Goal: Task Accomplishment & Management: Use online tool/utility

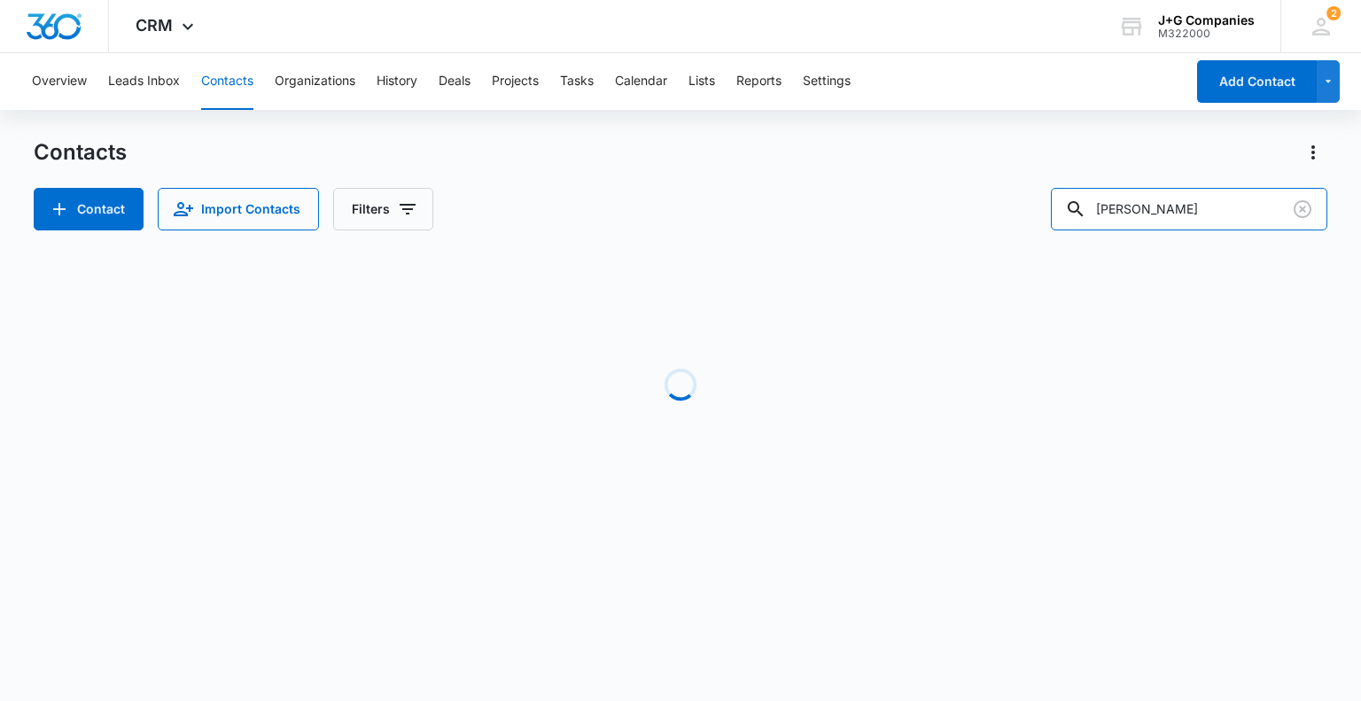
drag, startPoint x: 1146, startPoint y: 205, endPoint x: 984, endPoint y: 206, distance: 162.2
click at [992, 191] on div "Contact Import Contacts Filters [PERSON_NAME]" at bounding box center [680, 209] width 1293 height 43
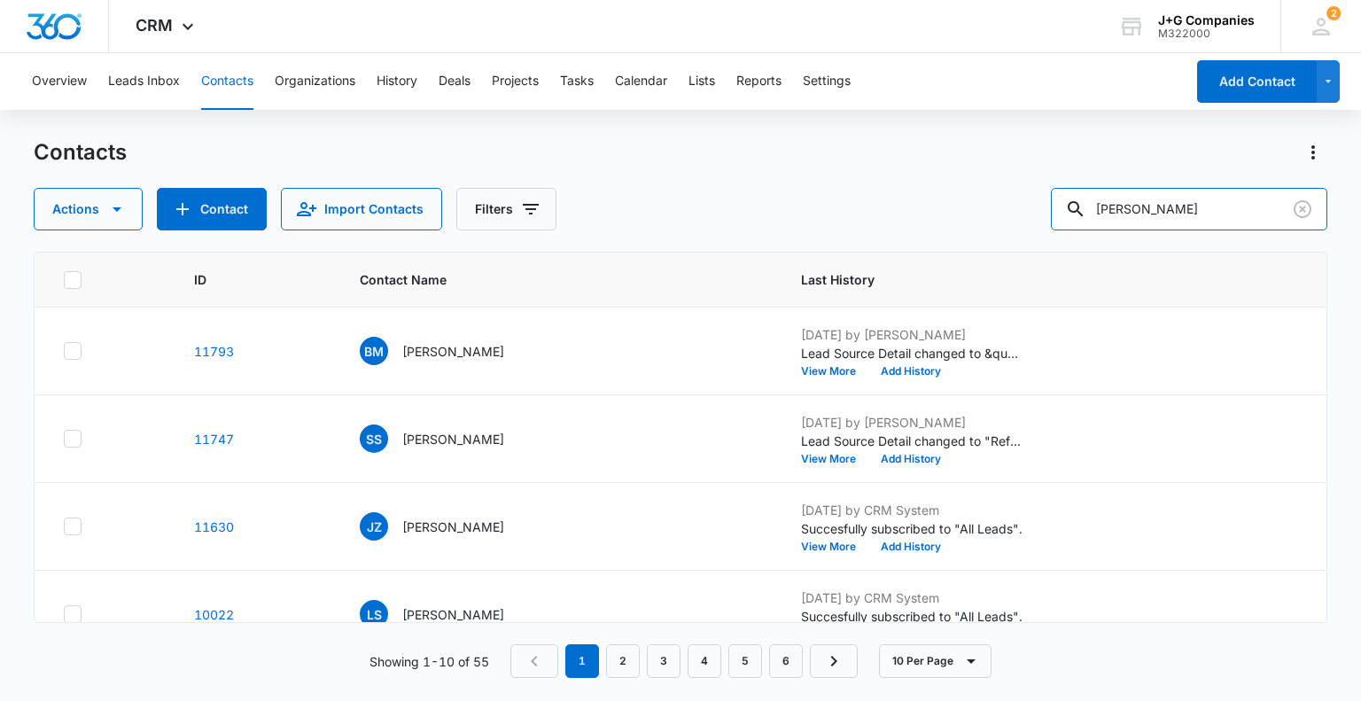
type input "[PERSON_NAME]"
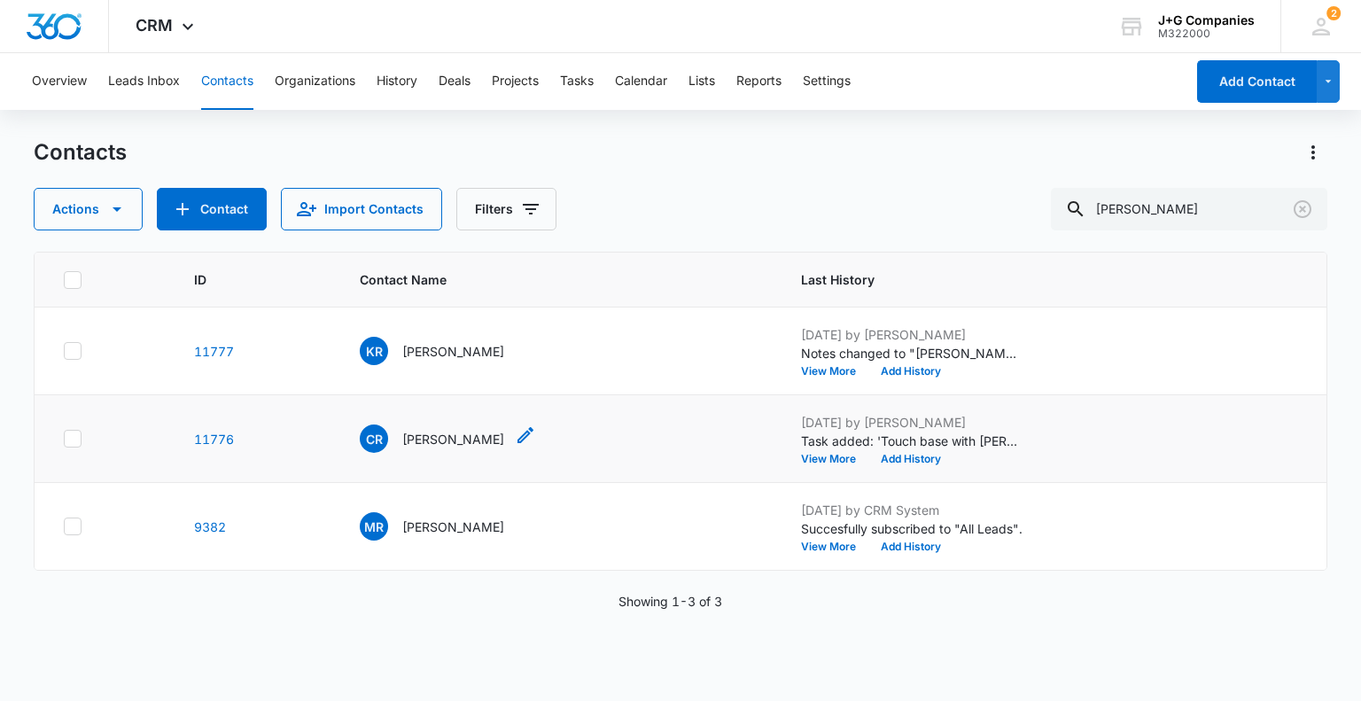
click at [442, 436] on p "[PERSON_NAME]" at bounding box center [453, 439] width 102 height 19
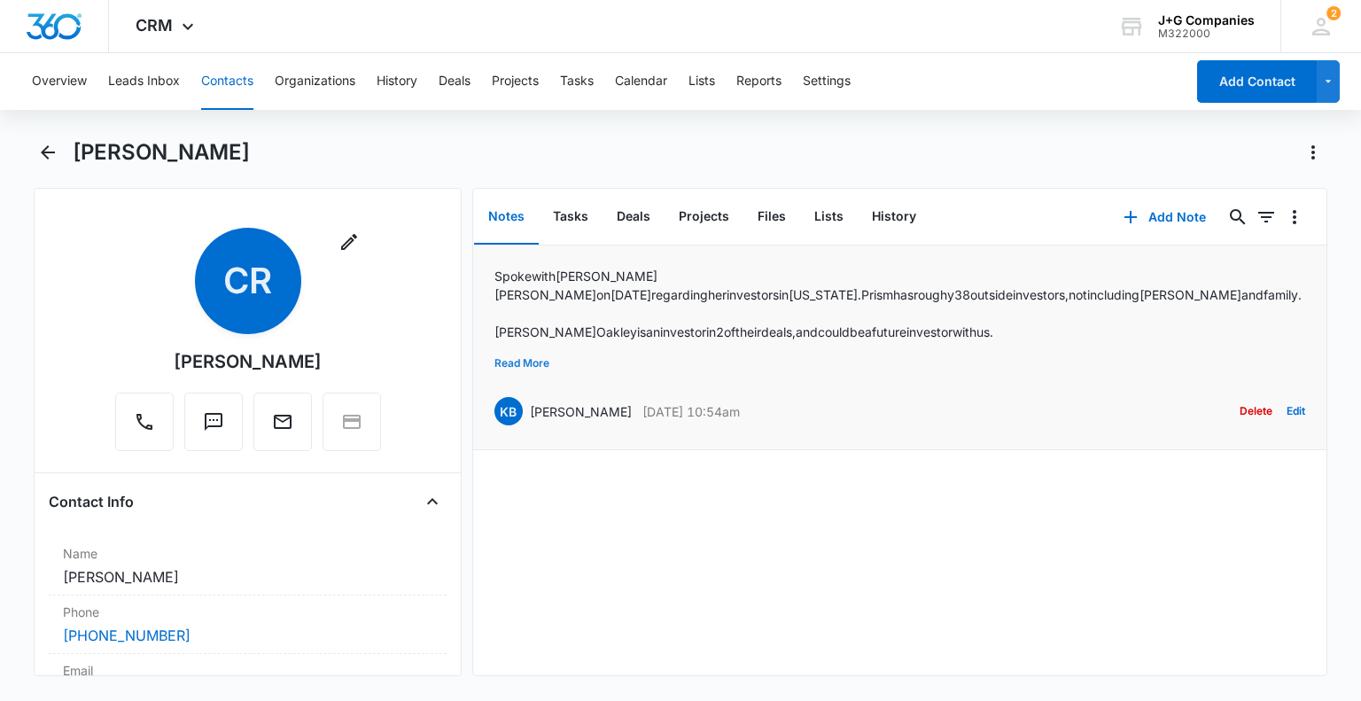
click at [514, 356] on button "Read More" at bounding box center [521, 363] width 55 height 34
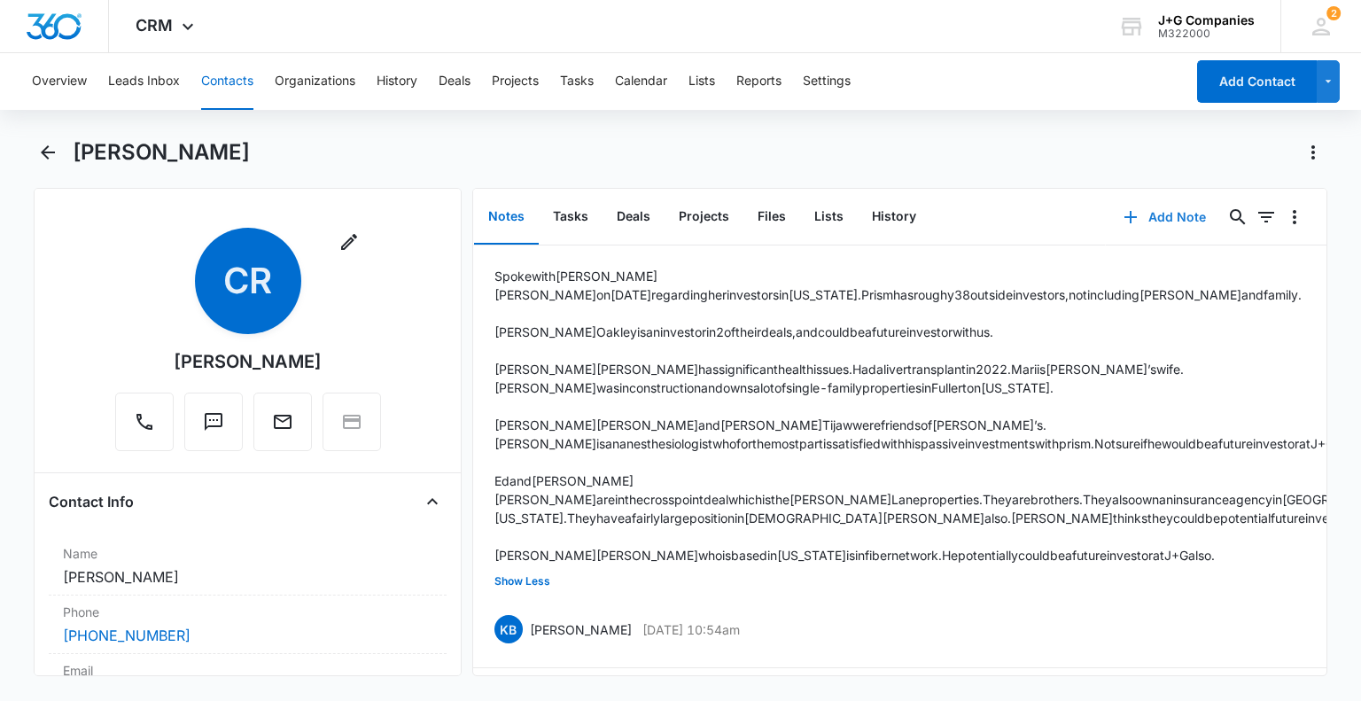
click at [1157, 215] on button "Add Note" at bounding box center [1165, 217] width 118 height 43
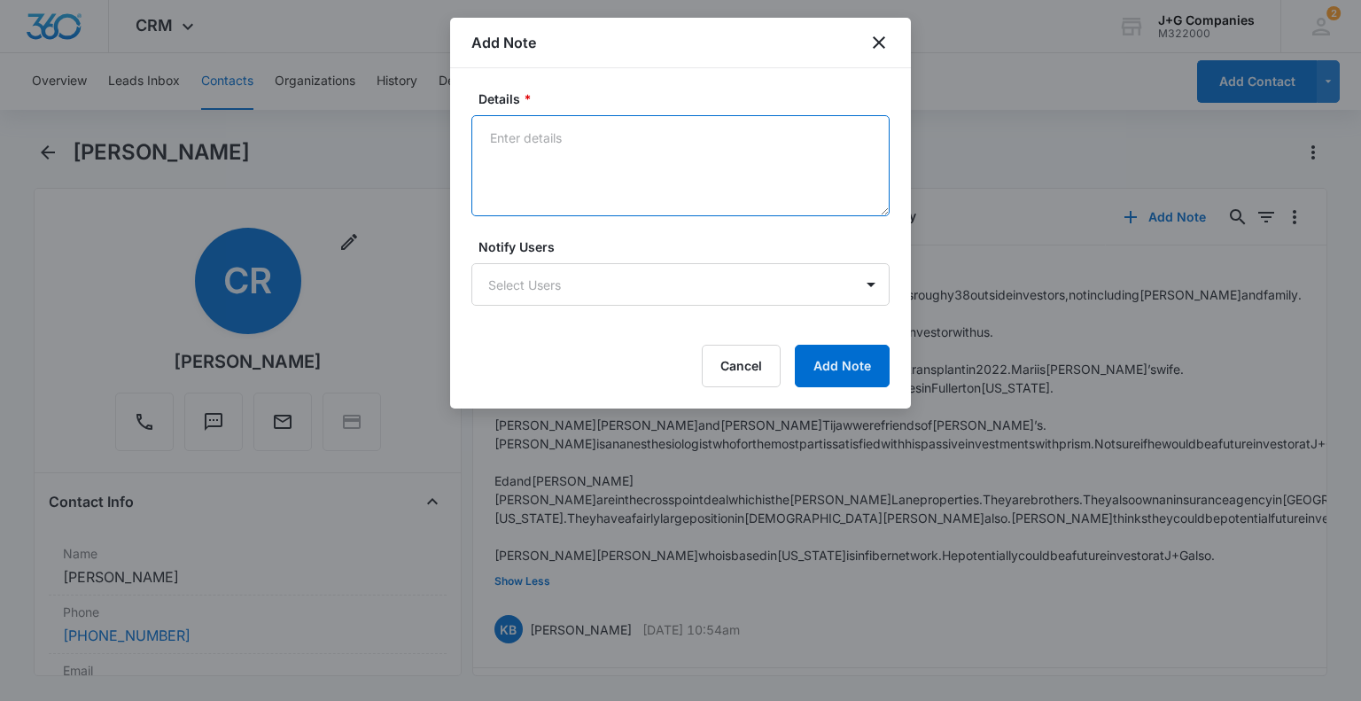
click at [564, 153] on textarea "Details *" at bounding box center [680, 165] width 418 height 101
paste textarea "[STREET_ADDRESS][PERSON_NAME]"
click at [661, 138] on textarea "Spoke with [PERSON_NAME] [DATE] [STREET_ADDRESS][PERSON_NAME]" at bounding box center [680, 165] width 418 height 101
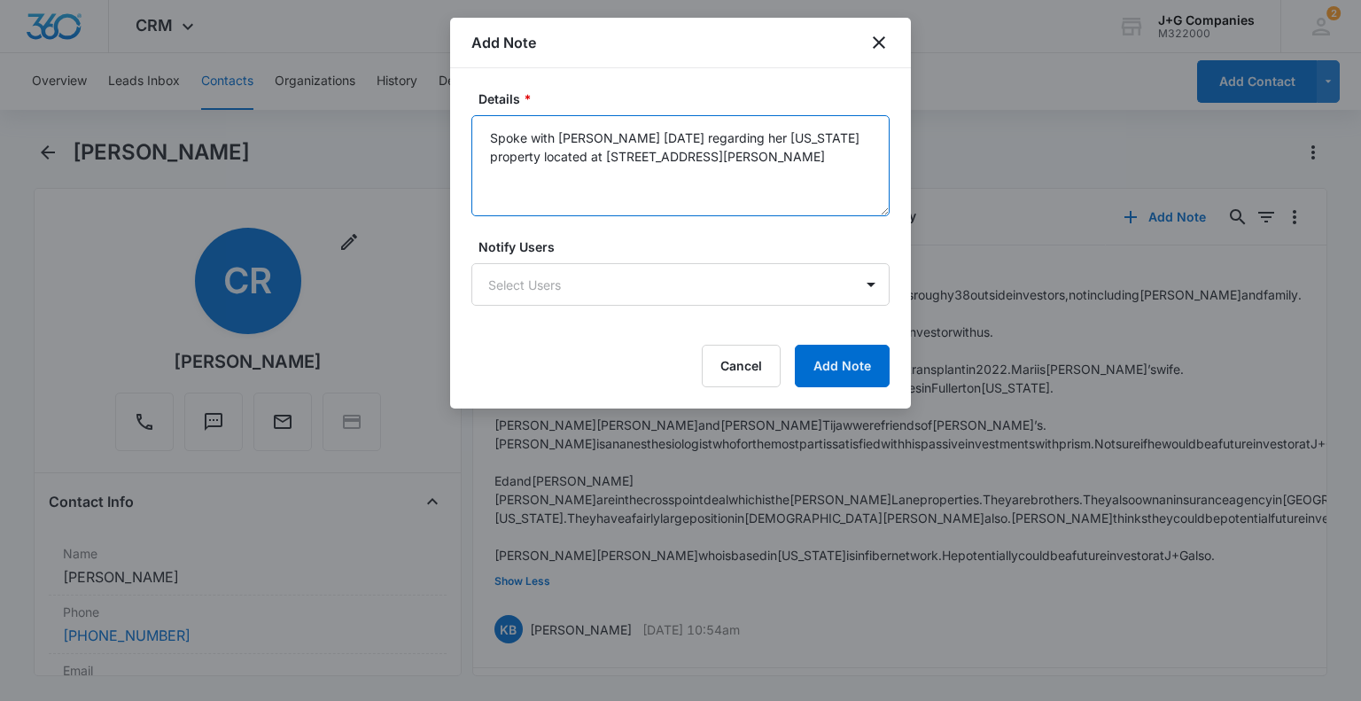
click at [750, 156] on textarea "Spoke with [PERSON_NAME] [DATE] regarding her [US_STATE] property located at [S…" at bounding box center [680, 165] width 418 height 101
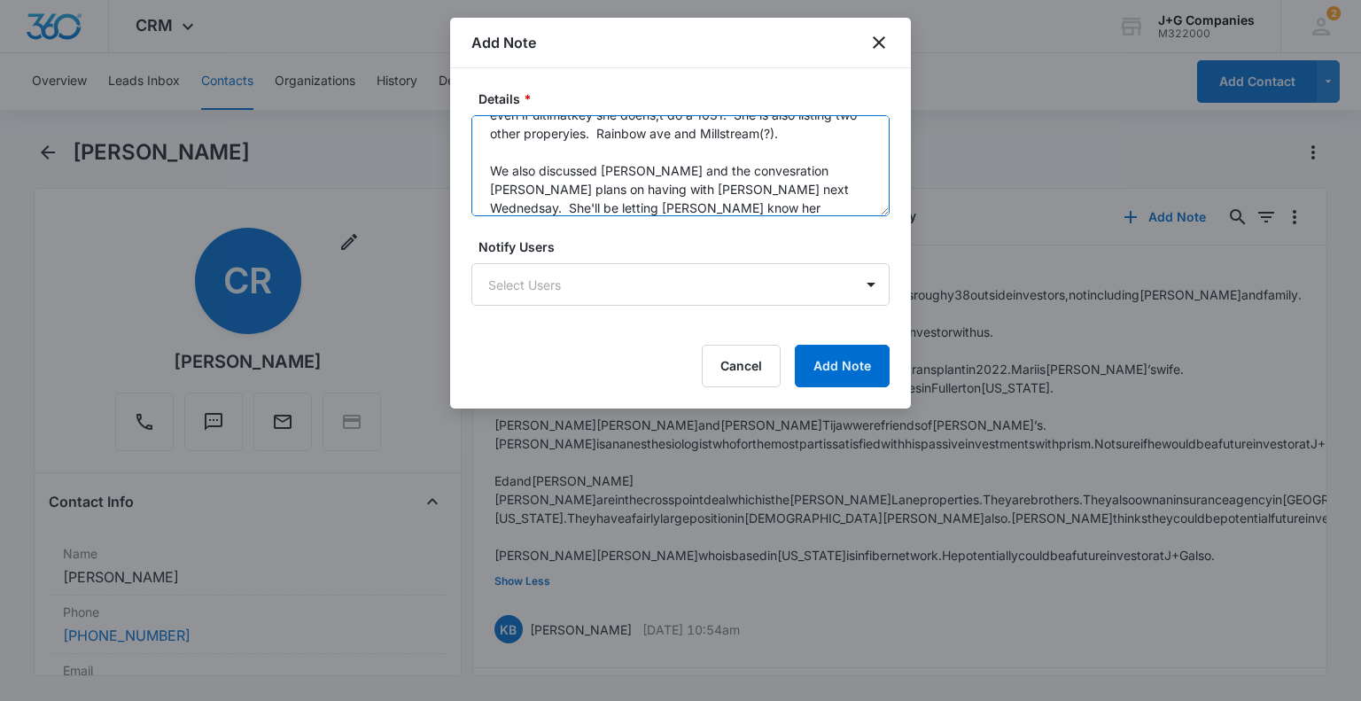
scroll to position [152, 0]
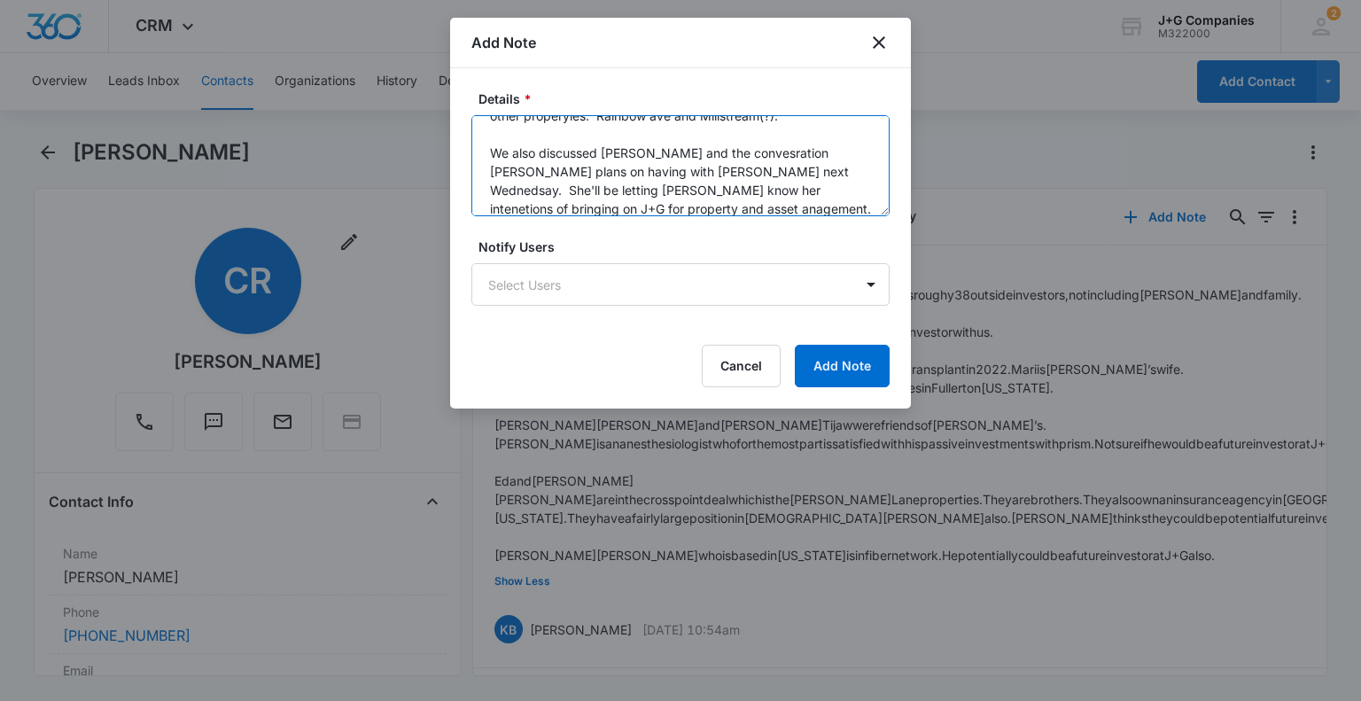
drag, startPoint x: 750, startPoint y: 156, endPoint x: 624, endPoint y: 208, distance: 136.3
click at [624, 208] on textarea "Spoke with [PERSON_NAME] [DATE] regarding her [US_STATE] property located at [S…" at bounding box center [680, 165] width 418 height 101
click at [793, 204] on textarea "Spoke with [PERSON_NAME] [DATE] regarding her [US_STATE] property located at [S…" at bounding box center [680, 165] width 418 height 101
click at [703, 129] on textarea "Spoke with [PERSON_NAME] [DATE] regarding her [US_STATE] property located at [S…" at bounding box center [680, 165] width 418 height 101
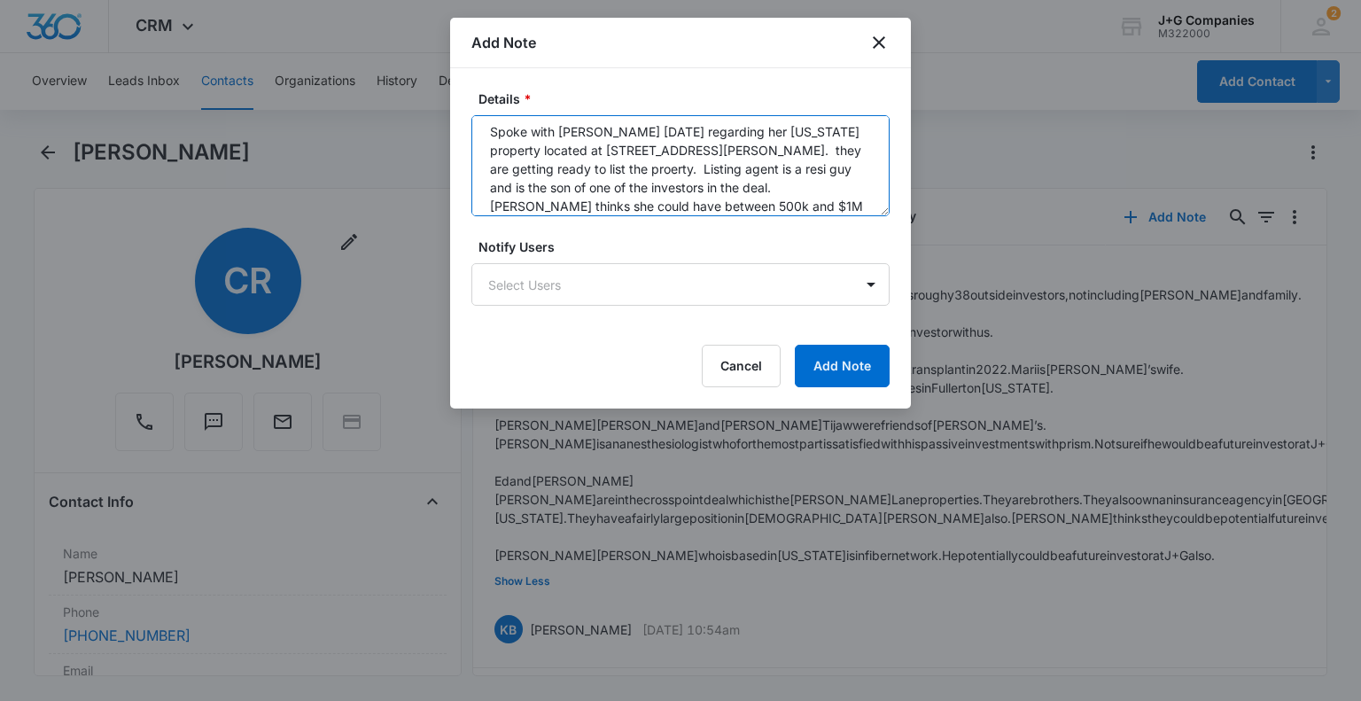
scroll to position [0, 0]
drag, startPoint x: 797, startPoint y: 154, endPoint x: 801, endPoint y: 162, distance: 9.1
click at [797, 154] on textarea "Spoke with [PERSON_NAME] [DATE] regarding her [US_STATE] property located at [S…" at bounding box center [680, 165] width 418 height 101
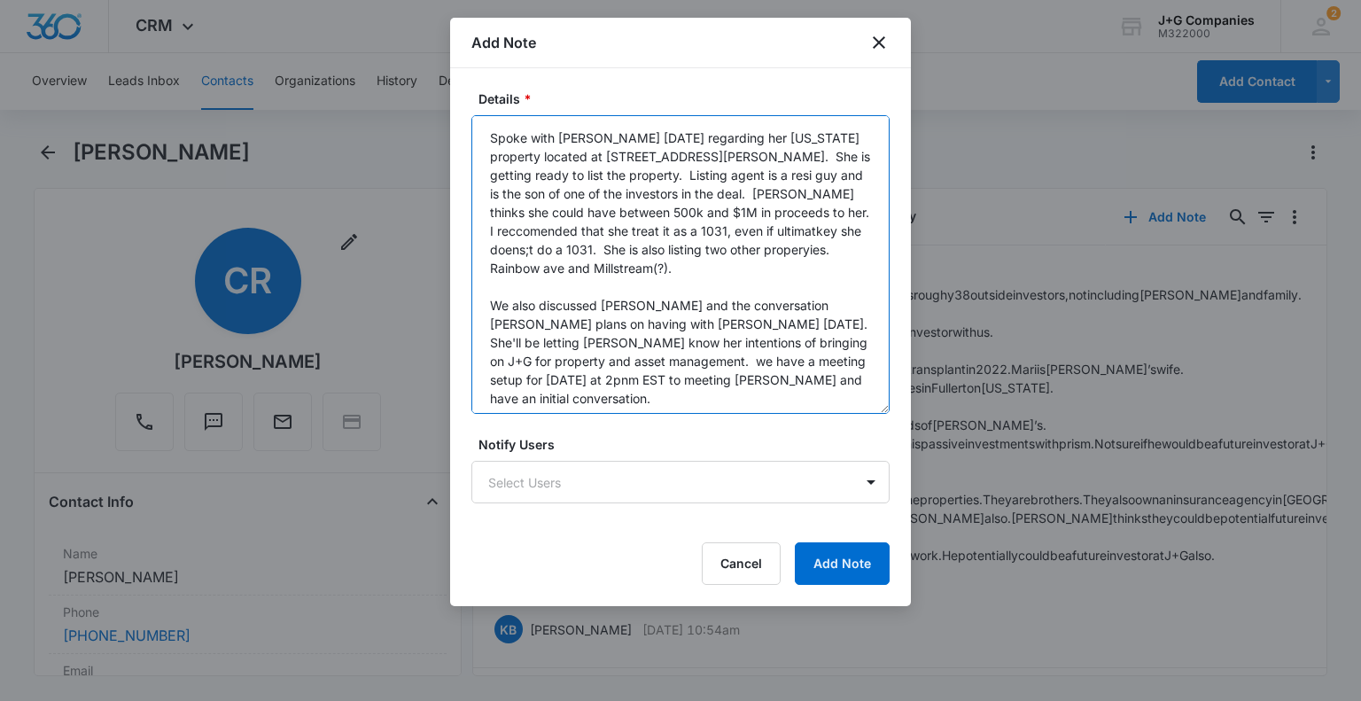
drag, startPoint x: 885, startPoint y: 212, endPoint x: 929, endPoint y: 397, distance: 190.2
click at [933, 408] on body "CRM Apps Reputation Forms CRM Email Social Content Intelligence Files Brand Set…" at bounding box center [680, 350] width 1361 height 701
click at [766, 208] on textarea "Spoke with [PERSON_NAME] [DATE] regarding her [US_STATE] property located at [S…" at bounding box center [680, 264] width 418 height 298
type textarea "Spoke with [PERSON_NAME] [DATE] regarding her [US_STATE] property located at [S…"
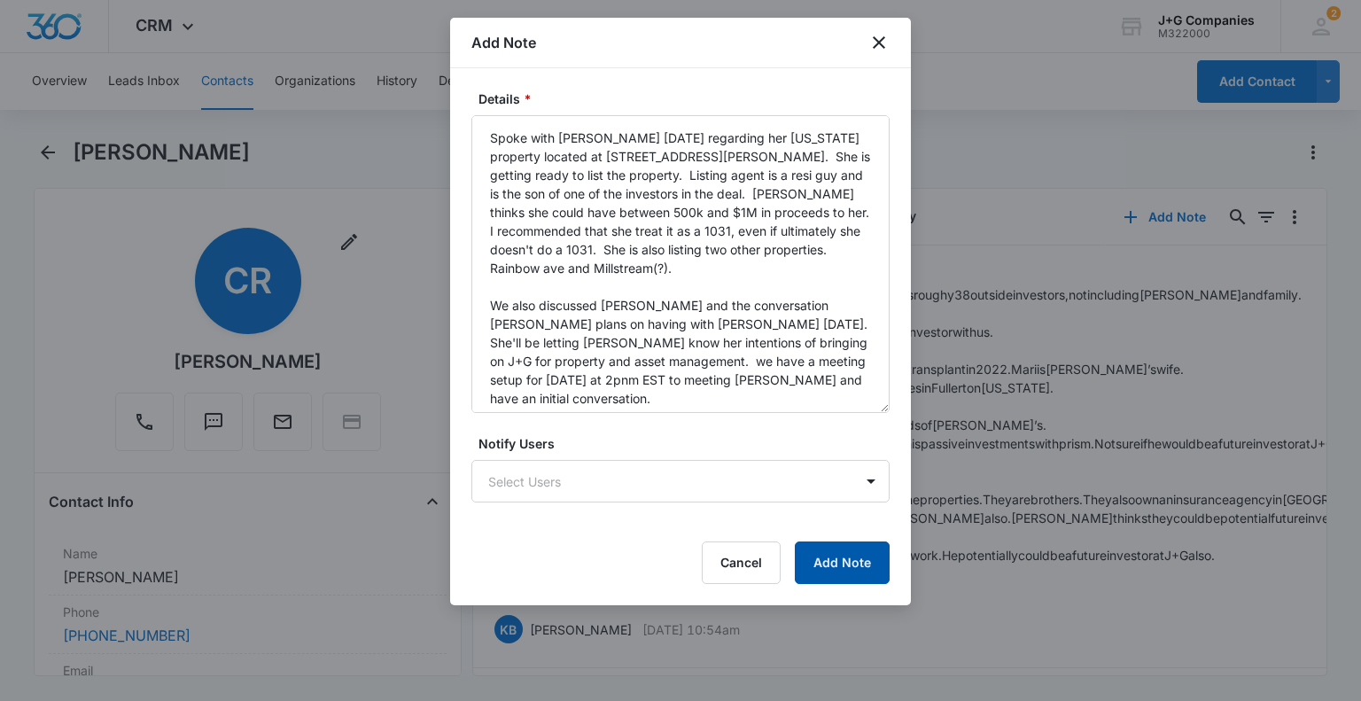
click at [857, 551] on button "Add Note" at bounding box center [842, 562] width 95 height 43
